Goal: Information Seeking & Learning: Learn about a topic

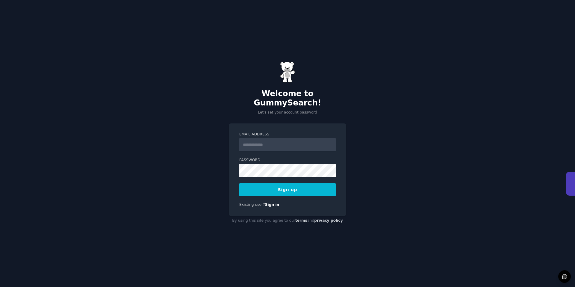
click at [267, 138] on input "Email Address" at bounding box center [287, 144] width 96 height 13
click at [267, 139] on input "Email Address" at bounding box center [287, 144] width 96 height 13
type input "**********"
click at [239, 183] on button "Sign up" at bounding box center [287, 189] width 96 height 13
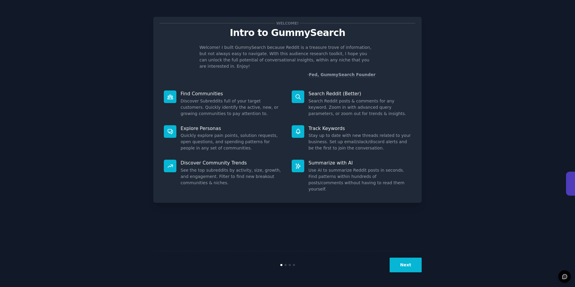
click at [285, 265] on div at bounding box center [286, 265] width 2 height 2
click at [285, 266] on div "Next" at bounding box center [287, 265] width 268 height 28
click at [397, 265] on button "Next" at bounding box center [406, 265] width 32 height 15
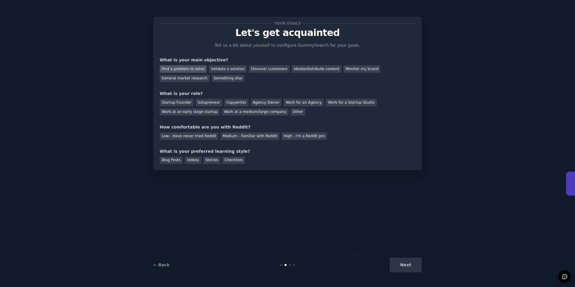
click at [193, 71] on div "Find a problem to solve" at bounding box center [183, 68] width 47 height 7
click at [274, 70] on div "Discover customers" at bounding box center [269, 68] width 40 height 7
click at [191, 78] on div "General market research" at bounding box center [185, 78] width 50 height 7
click at [228, 71] on div "Validate a solution" at bounding box center [228, 68] width 38 height 7
drag, startPoint x: 182, startPoint y: 72, endPoint x: 247, endPoint y: 72, distance: 65.3
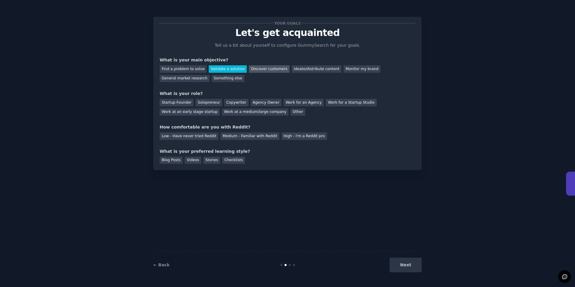
click at [184, 72] on div "Find a problem to solve" at bounding box center [183, 68] width 47 height 7
click at [242, 117] on div "Your goals Let's get acquainted Tell us a bit about yourself to configure Gummy…" at bounding box center [288, 93] width 256 height 141
click at [242, 114] on div "Work at a medium/large company" at bounding box center [255, 111] width 67 height 7
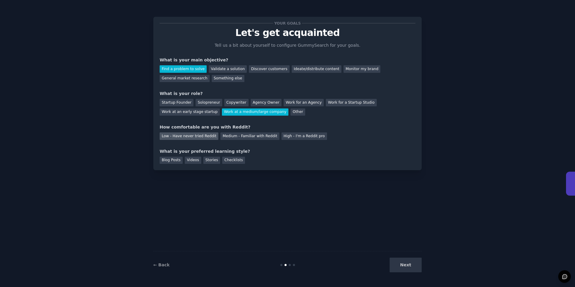
click at [195, 135] on div "Low - Have never tried Reddit" at bounding box center [189, 135] width 59 height 7
click at [176, 163] on div "Blog Posts" at bounding box center [171, 160] width 23 height 7
click at [410, 264] on button "Next" at bounding box center [406, 265] width 32 height 15
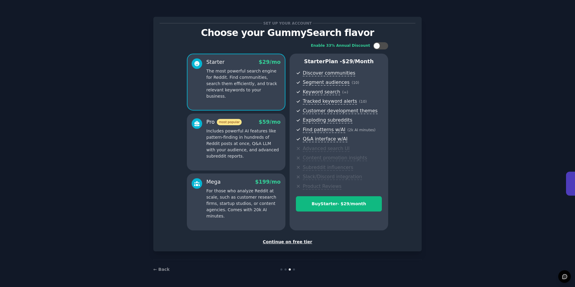
scroll to position [0, 0]
click at [296, 240] on div "Continue on free tier" at bounding box center [288, 241] width 256 height 6
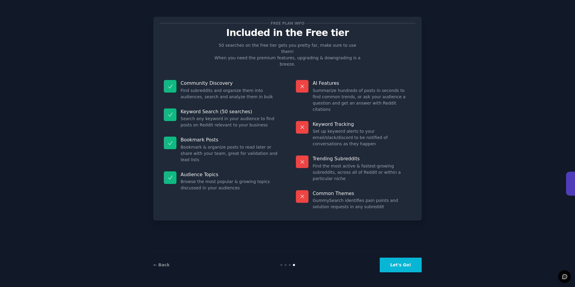
click at [389, 260] on button "Let's Go!" at bounding box center [401, 265] width 42 height 15
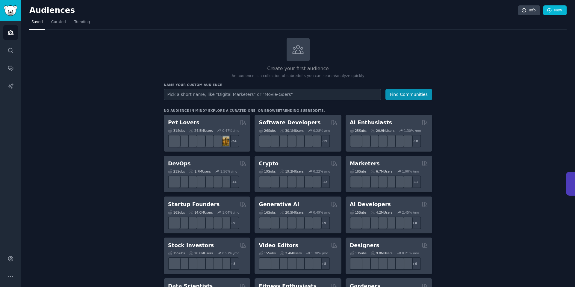
click at [217, 94] on input "text" at bounding box center [272, 94] width 217 height 11
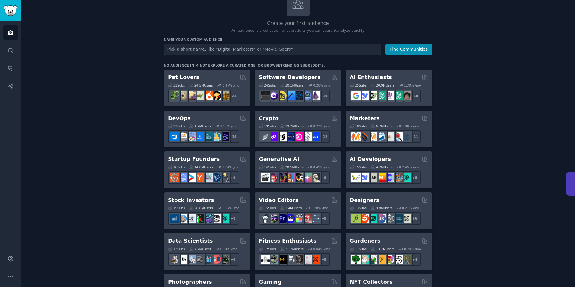
scroll to position [66, 0]
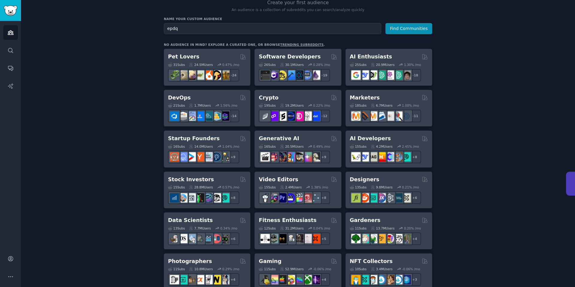
type input "epdq"
click at [386, 23] on button "Find Communities" at bounding box center [409, 28] width 47 height 11
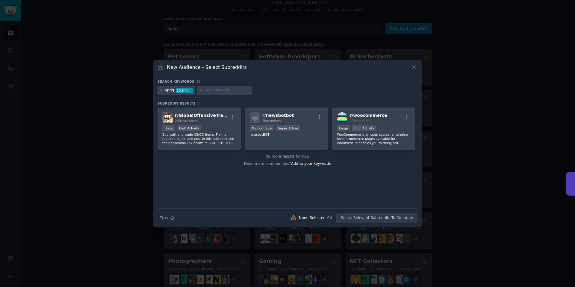
click at [414, 66] on icon at bounding box center [414, 67] width 6 height 6
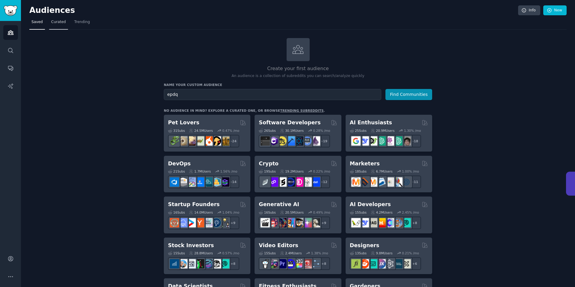
click at [54, 19] on span "Curated" at bounding box center [58, 21] width 15 height 5
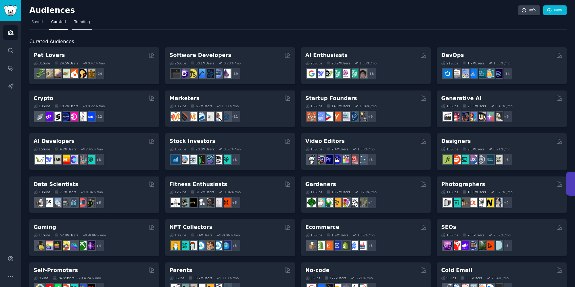
click at [89, 22] on link "Trending" at bounding box center [82, 23] width 20 height 12
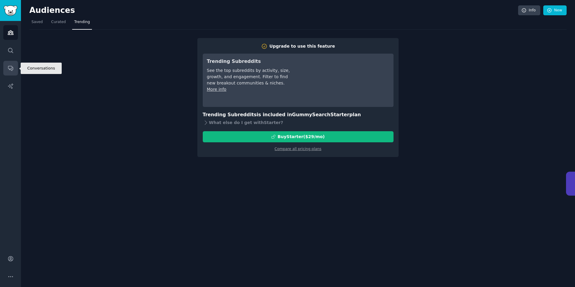
click at [14, 66] on link "Conversations" at bounding box center [10, 68] width 15 height 15
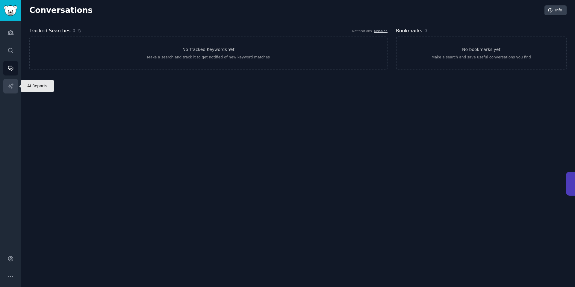
click at [14, 87] on link "AI Reports" at bounding box center [10, 86] width 15 height 15
